Goal: Navigation & Orientation: Go to known website

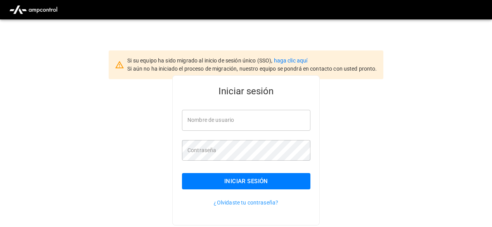
type input "**********"
click at [139, 26] on div "Si su equipo ha sido migrado al inicio de sesión único (SSO), haga clic aquí Si…" at bounding box center [246, 49] width 275 height 60
